Goal: Find specific page/section: Find specific page/section

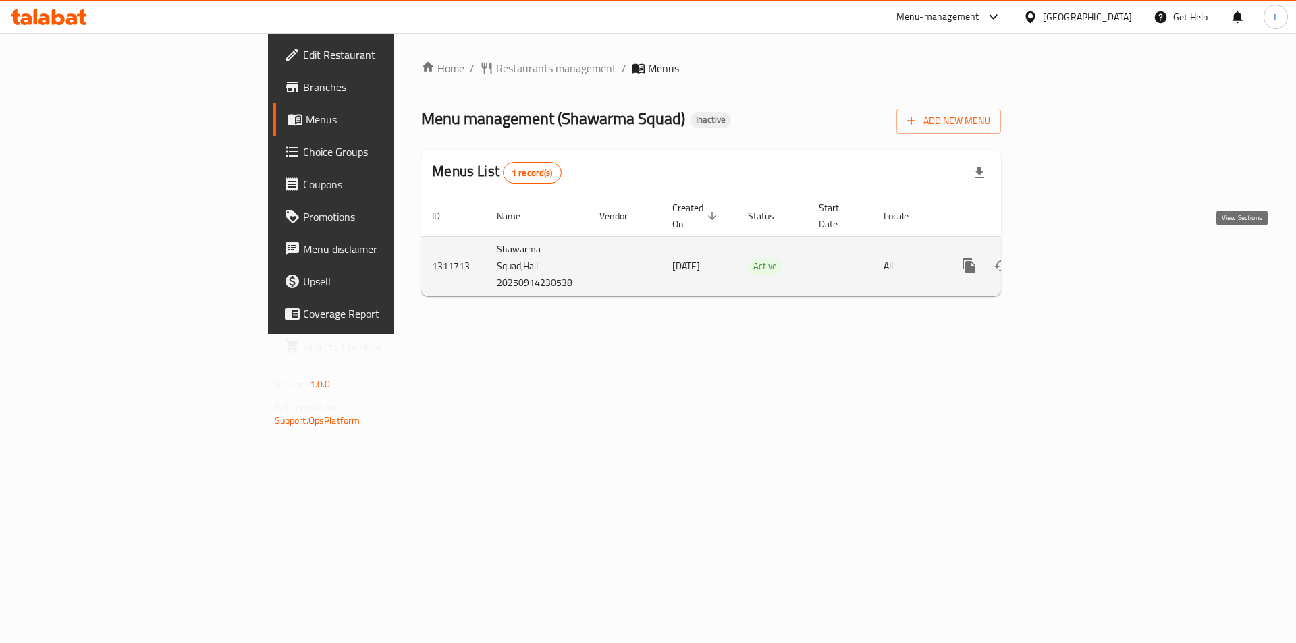
click at [1075, 258] on icon "enhanced table" at bounding box center [1067, 266] width 16 height 16
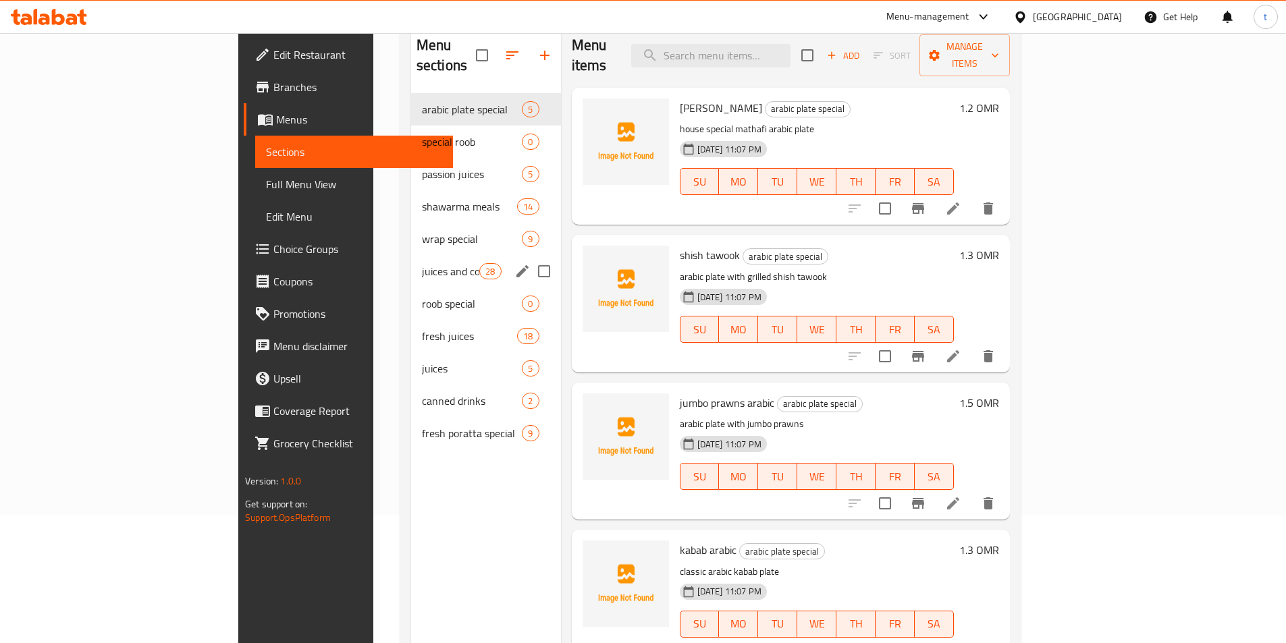
scroll to position [54, 0]
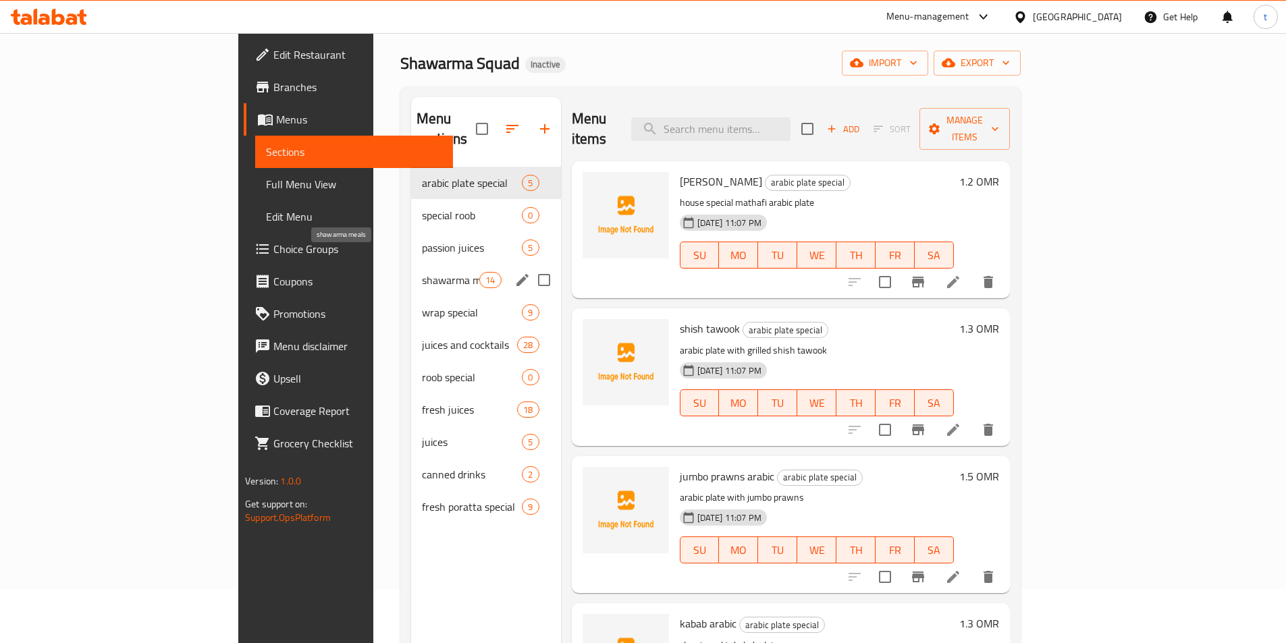
drag, startPoint x: 333, startPoint y: 258, endPoint x: 1292, endPoint y: 346, distance: 962.9
click at [422, 272] on span "shawarma meals" at bounding box center [450, 280] width 57 height 16
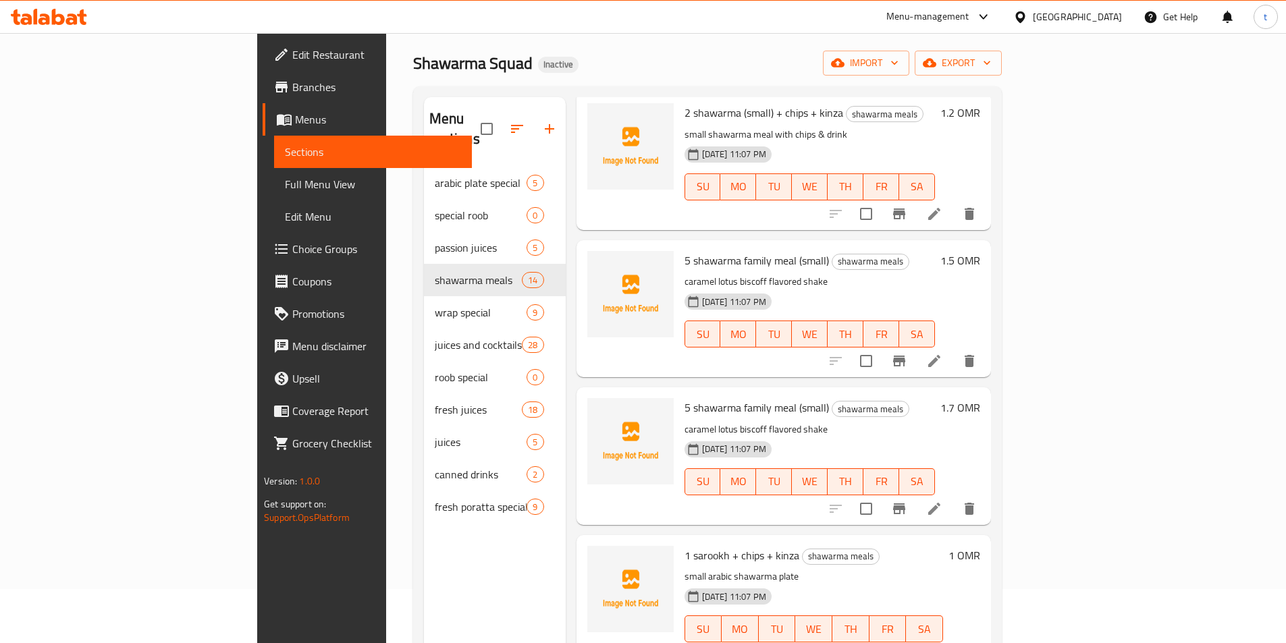
scroll to position [945, 0]
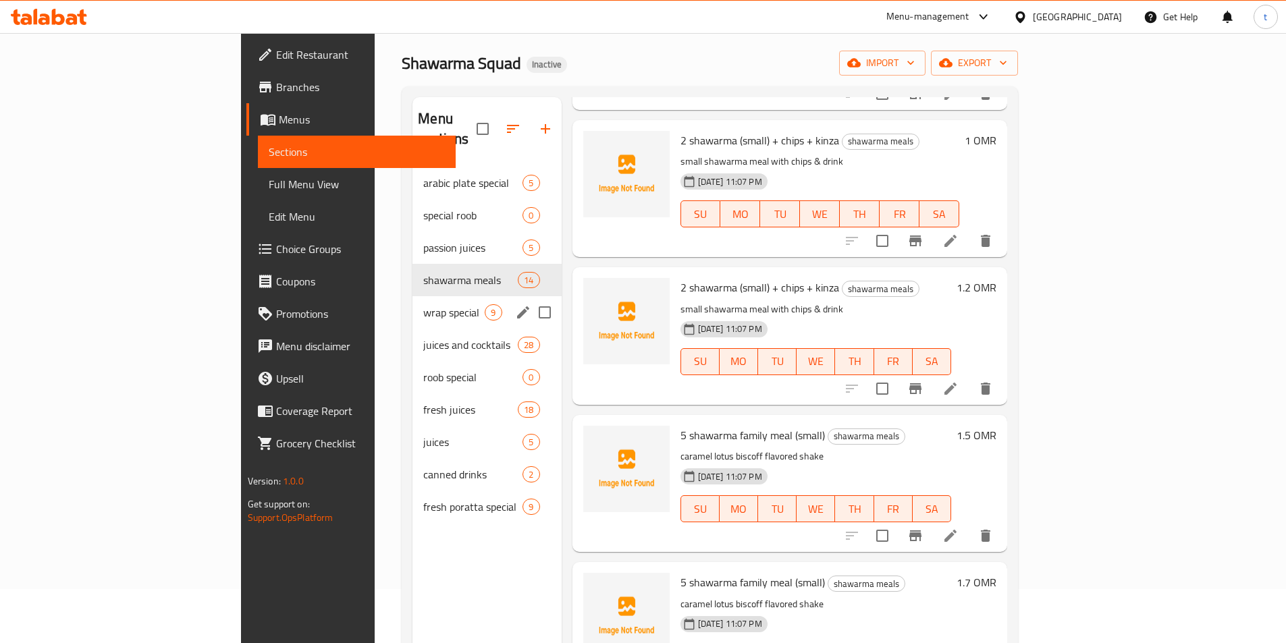
click at [413, 303] on div "wrap special 9" at bounding box center [487, 312] width 149 height 32
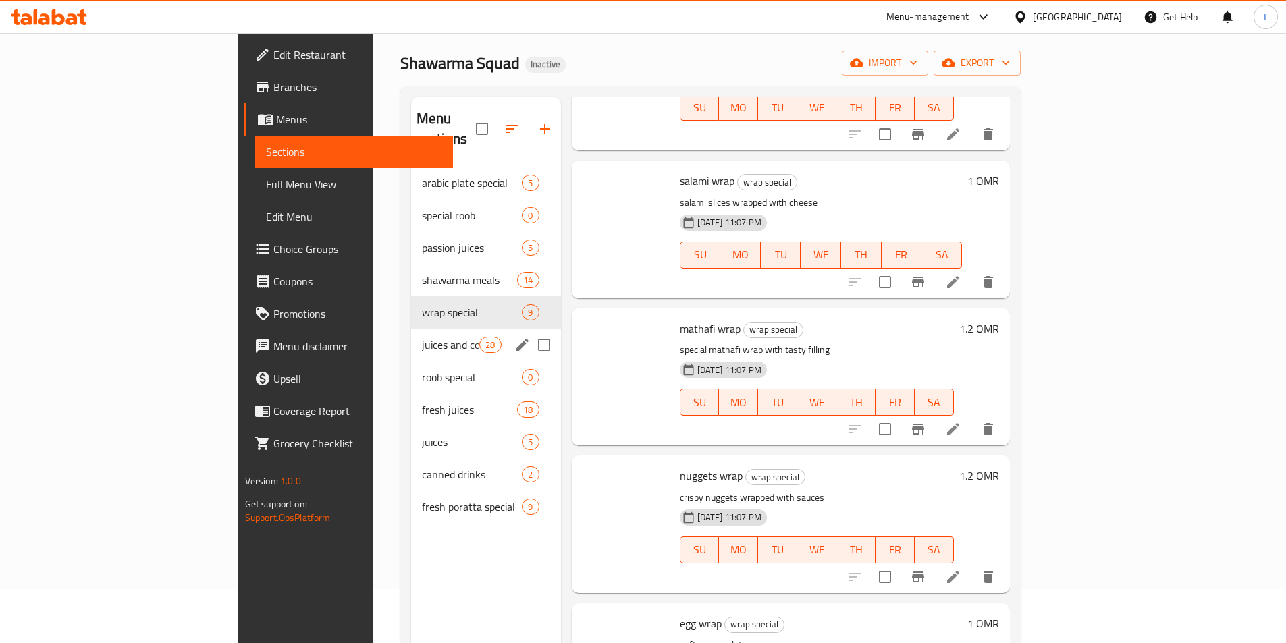
scroll to position [718, 0]
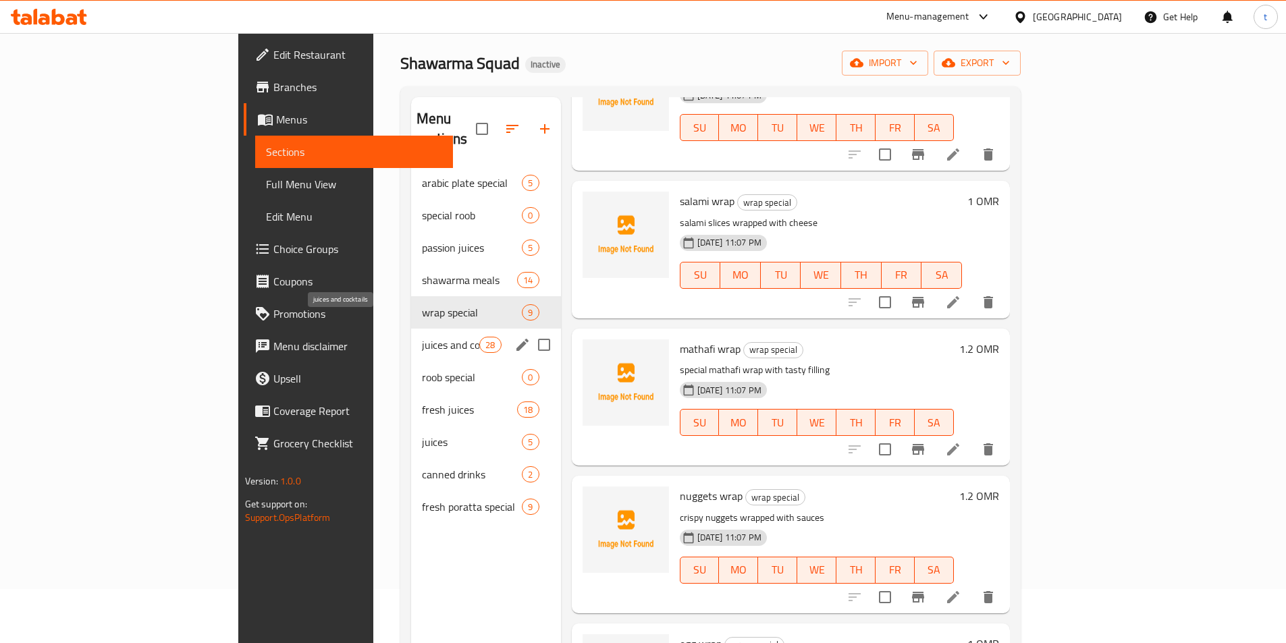
click at [422, 337] on span "juices and cocktails" at bounding box center [450, 345] width 57 height 16
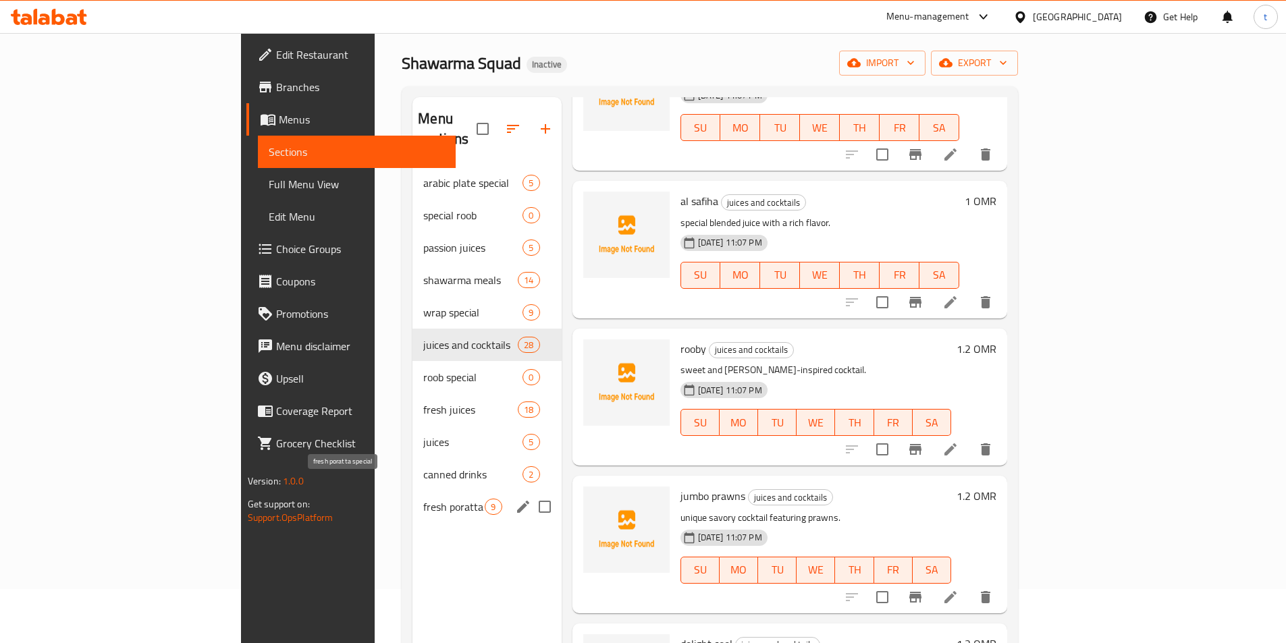
click at [423, 499] on span "fresh poratta special" at bounding box center [453, 507] width 61 height 16
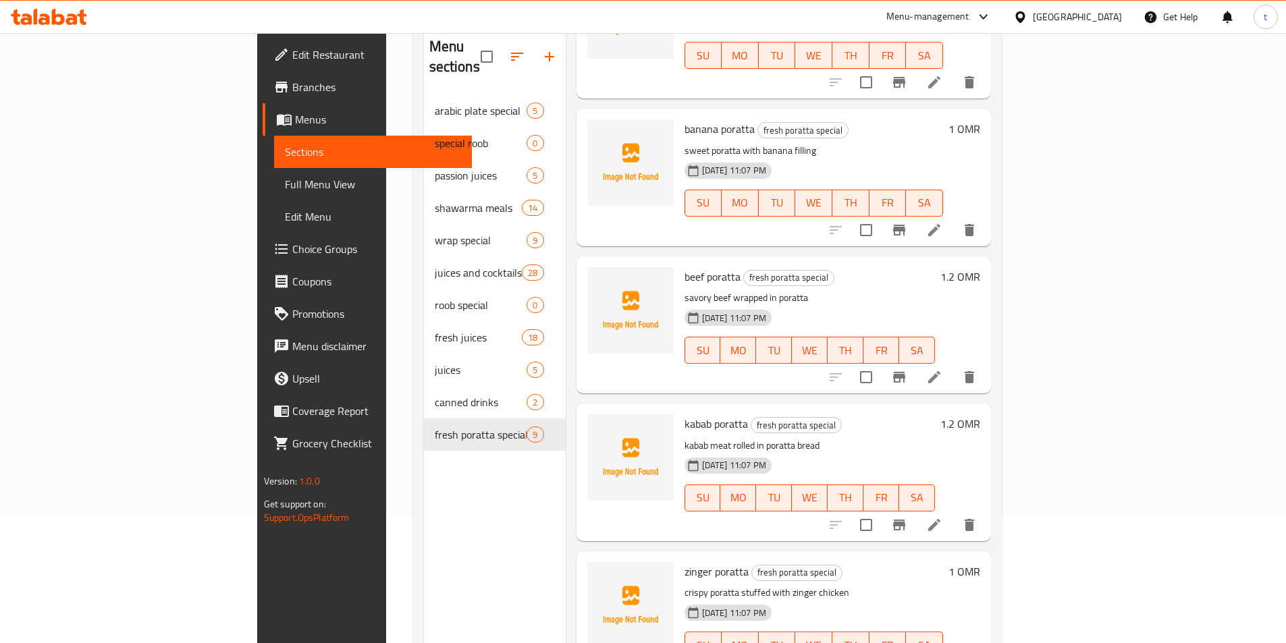
scroll to position [189, 0]
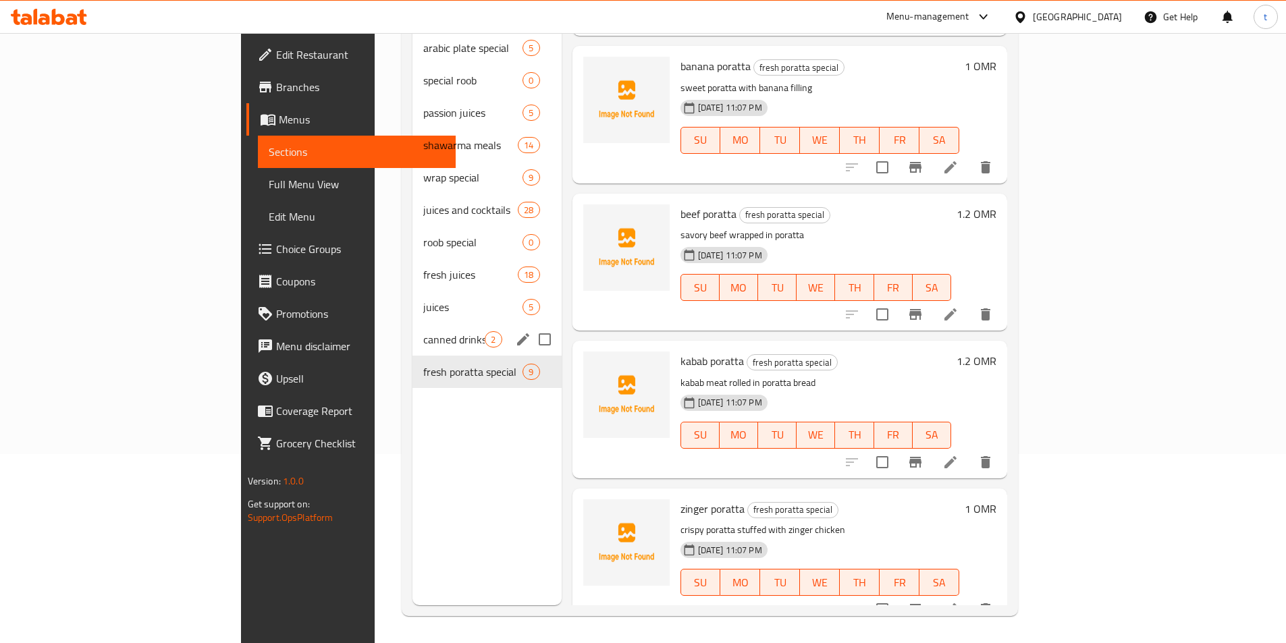
click at [423, 332] on span "canned drinks" at bounding box center [453, 340] width 61 height 16
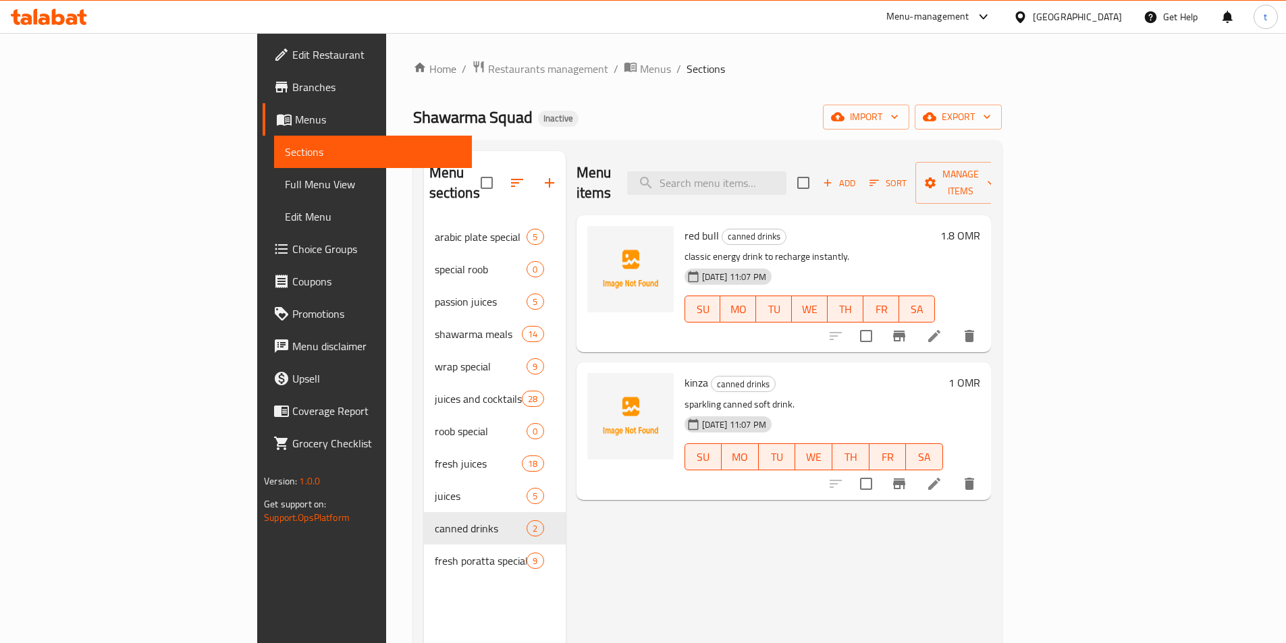
click at [292, 79] on span "Branches" at bounding box center [376, 87] width 169 height 16
